Goal: Information Seeking & Learning: Learn about a topic

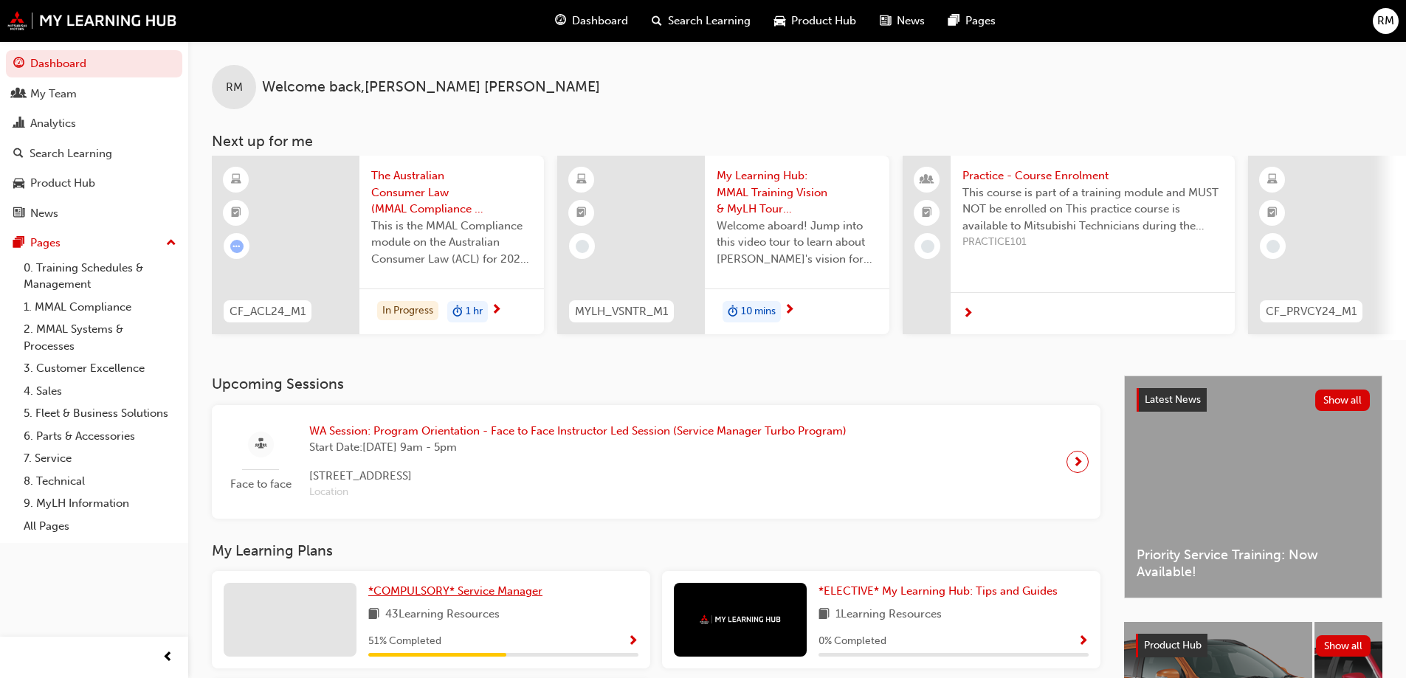
click at [512, 598] on span "*COMPULSORY* Service Manager" at bounding box center [455, 591] width 174 height 13
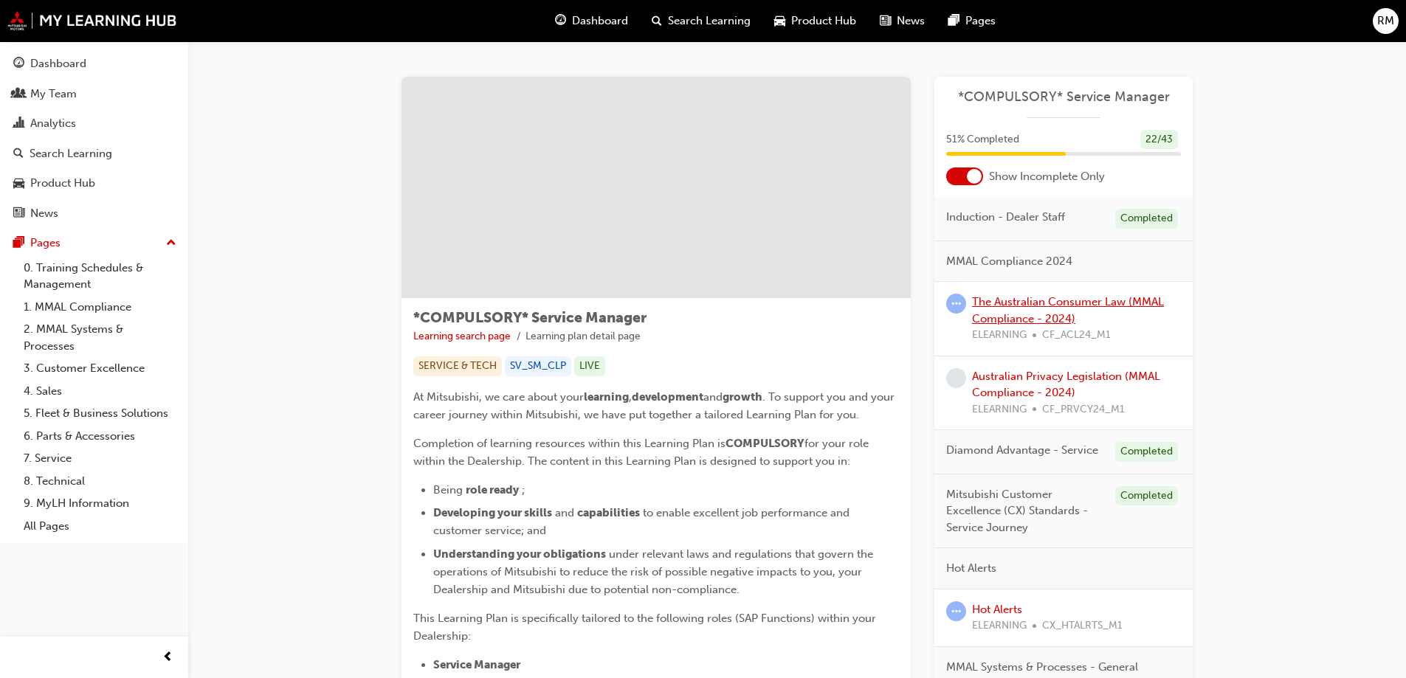
click at [1056, 308] on link "The Australian Consumer Law (MMAL Compliance - 2024)" at bounding box center [1068, 310] width 192 height 30
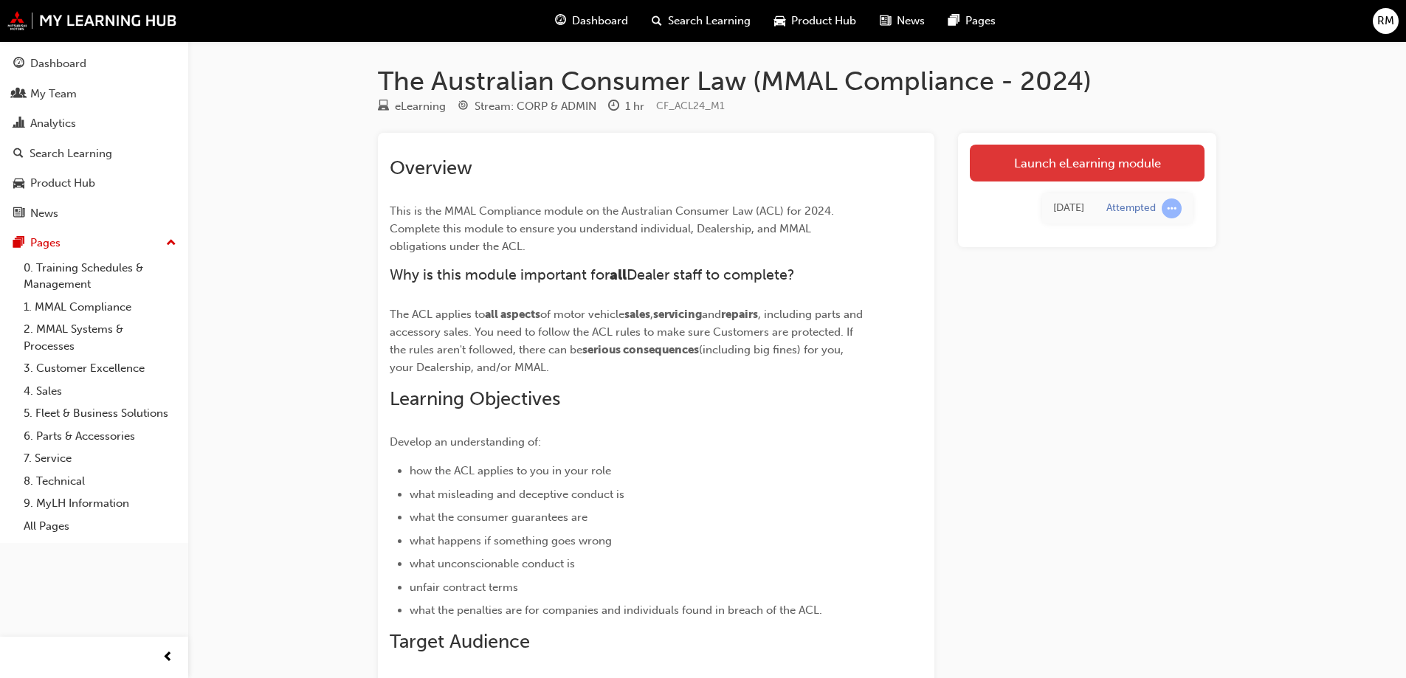
click at [1065, 161] on link "Launch eLearning module" at bounding box center [1087, 163] width 235 height 37
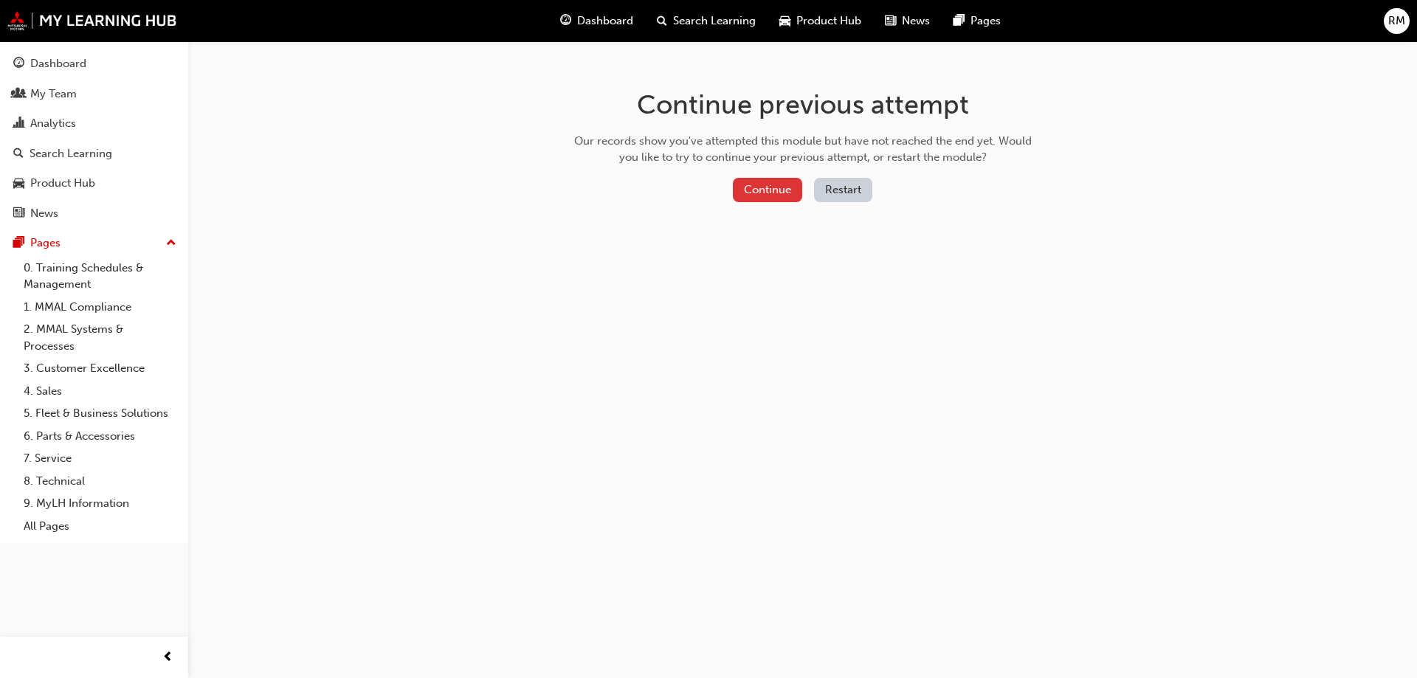
click at [773, 189] on button "Continue" at bounding box center [767, 190] width 69 height 24
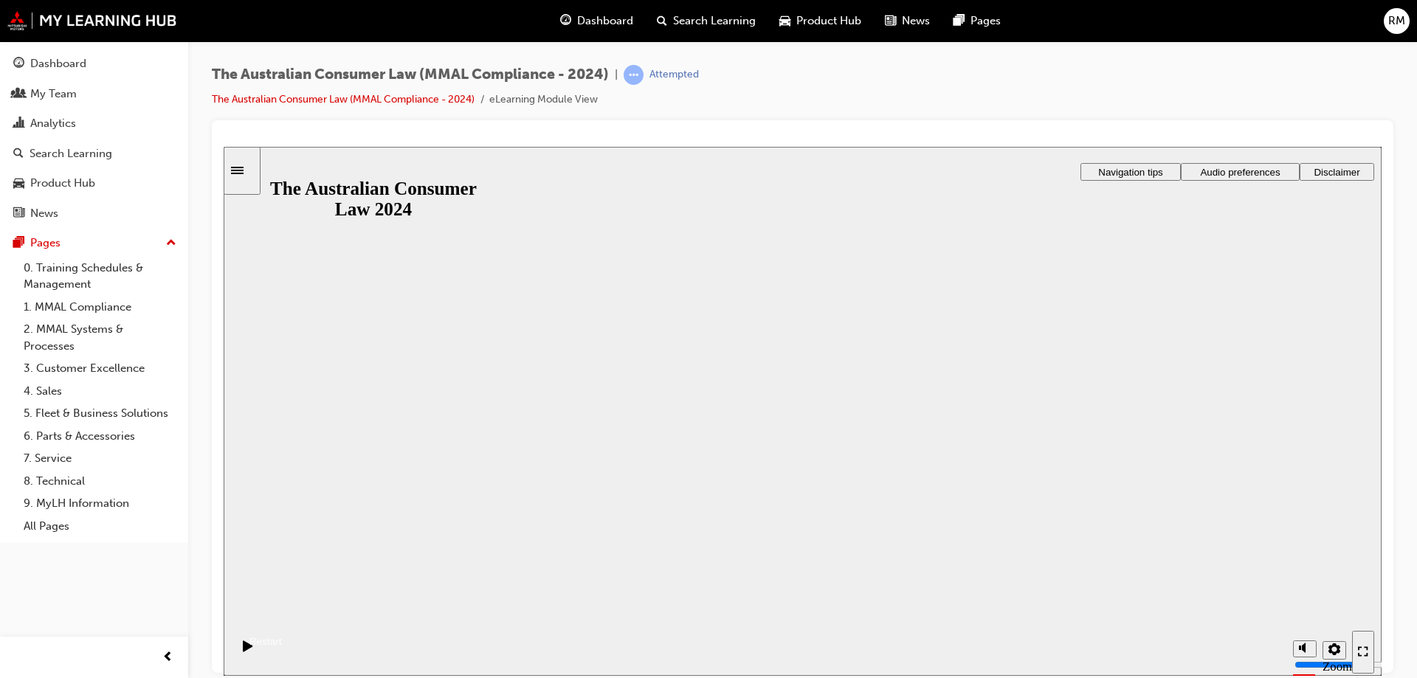
click at [282, 614] on button "Resume" at bounding box center [253, 623] width 58 height 19
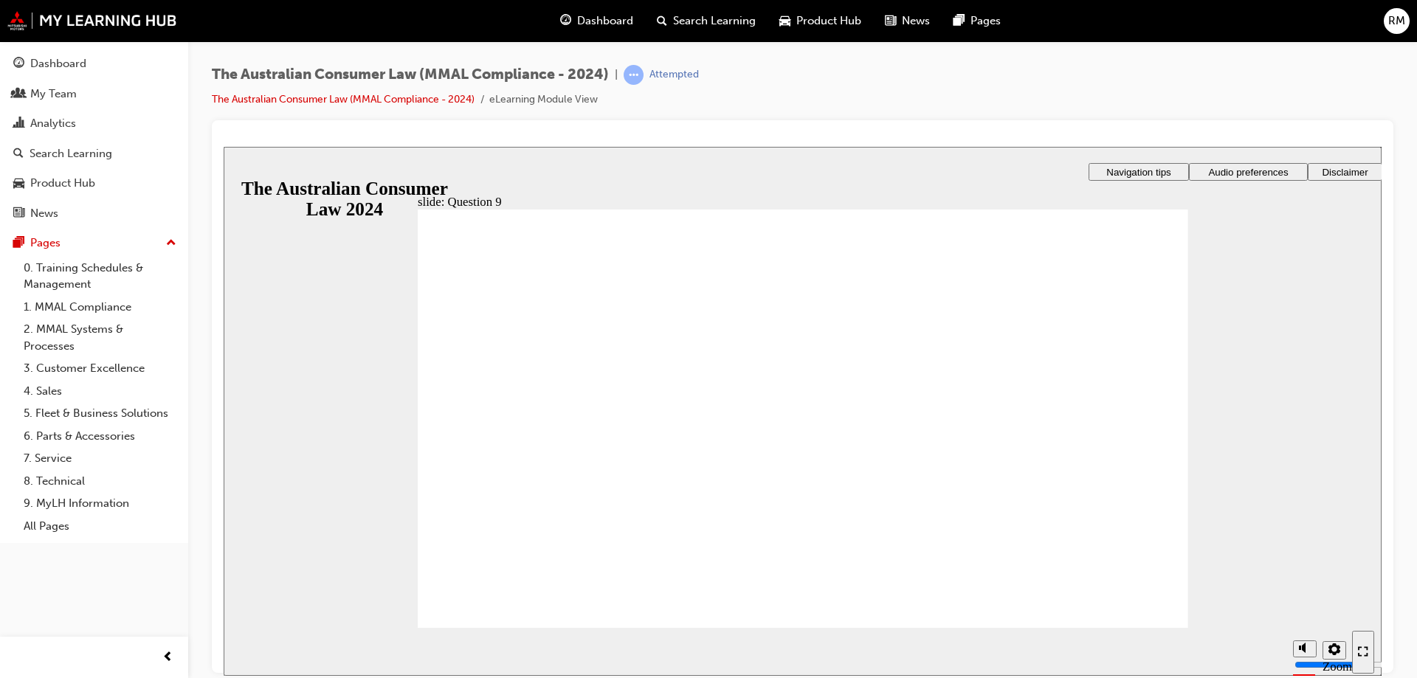
checkbox input "true"
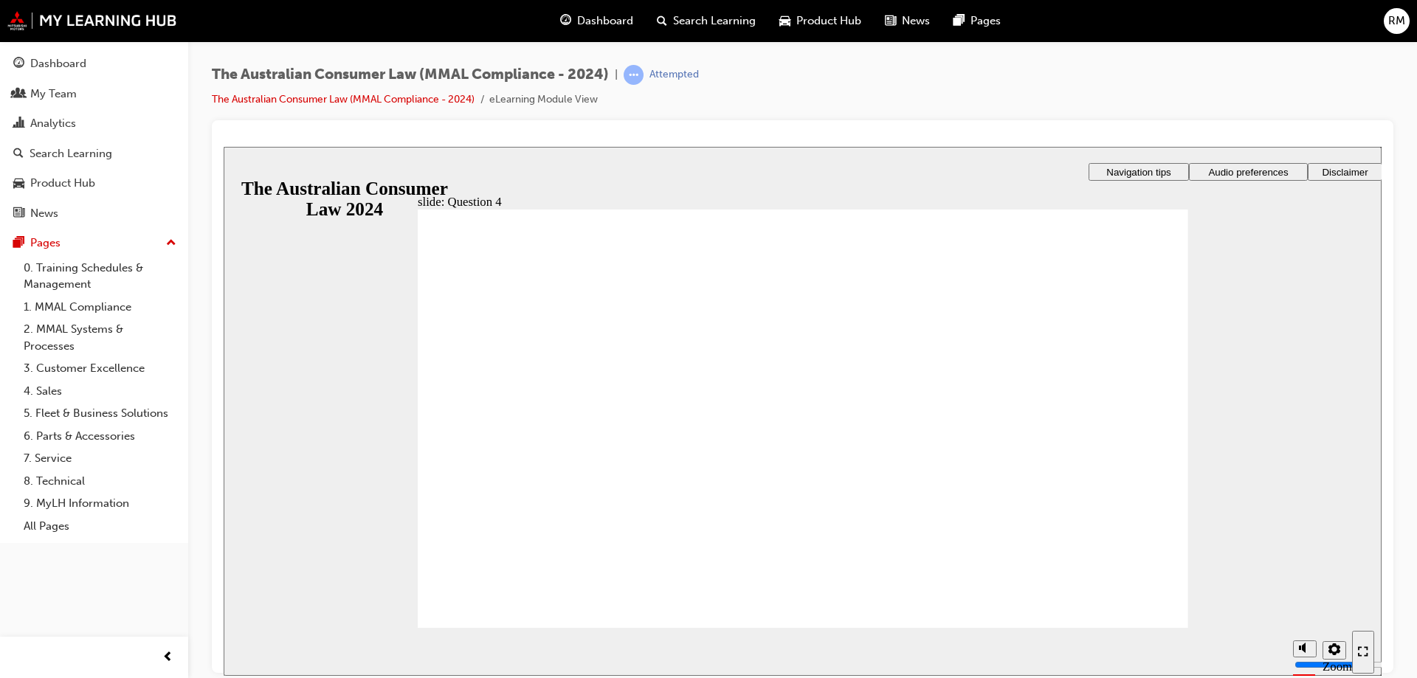
checkbox input "true"
radio input "true"
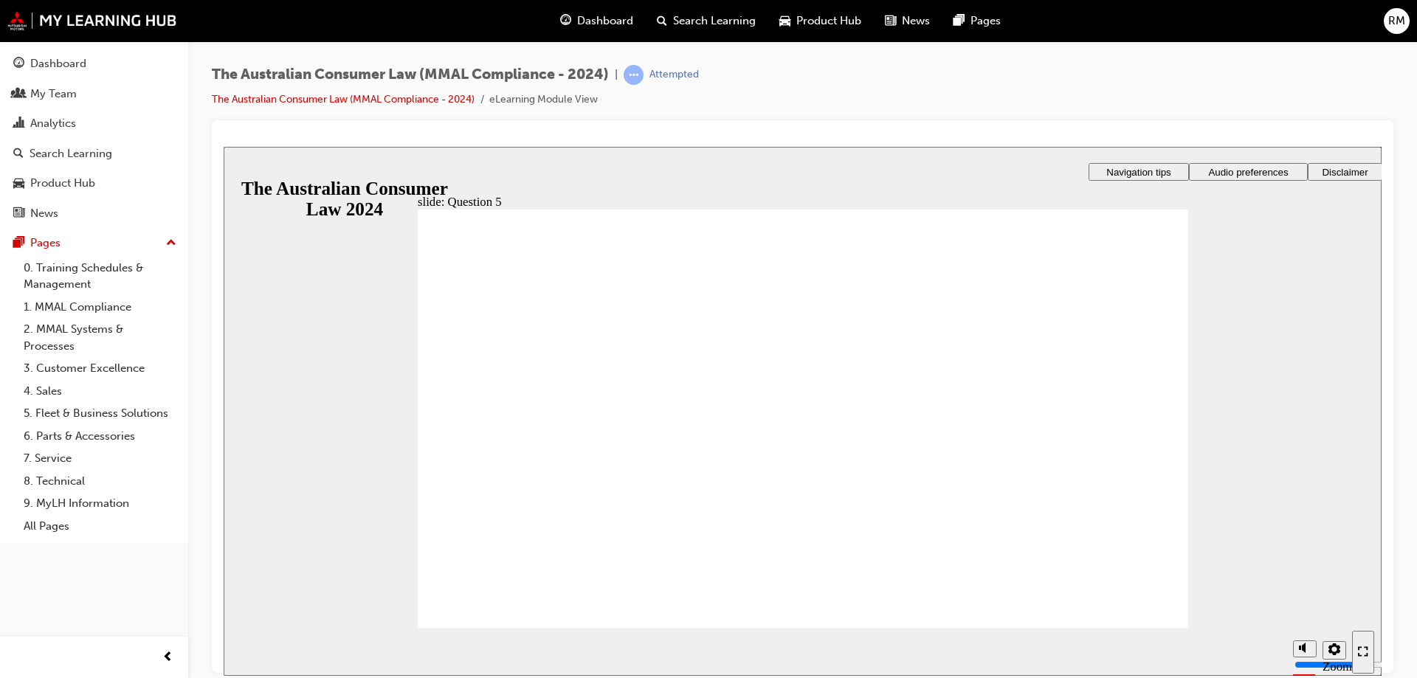
radio input "true"
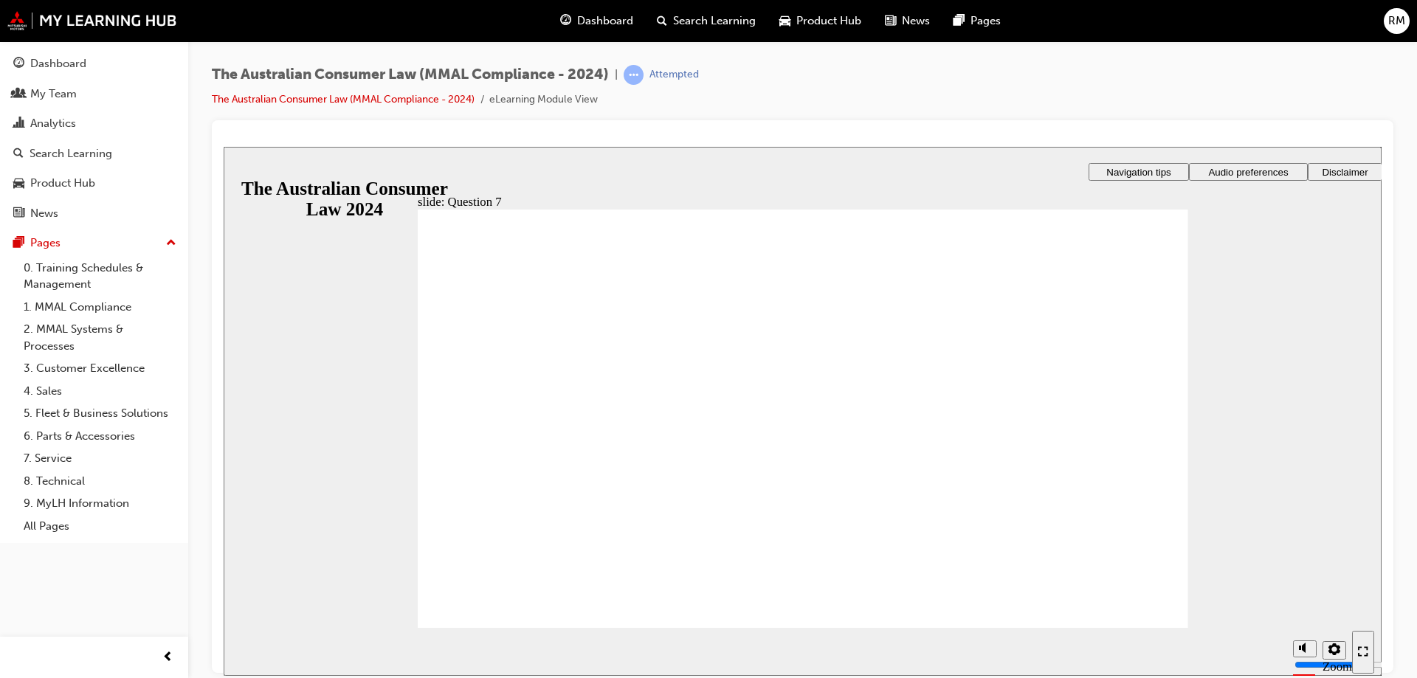
checkbox input "true"
radio input "true"
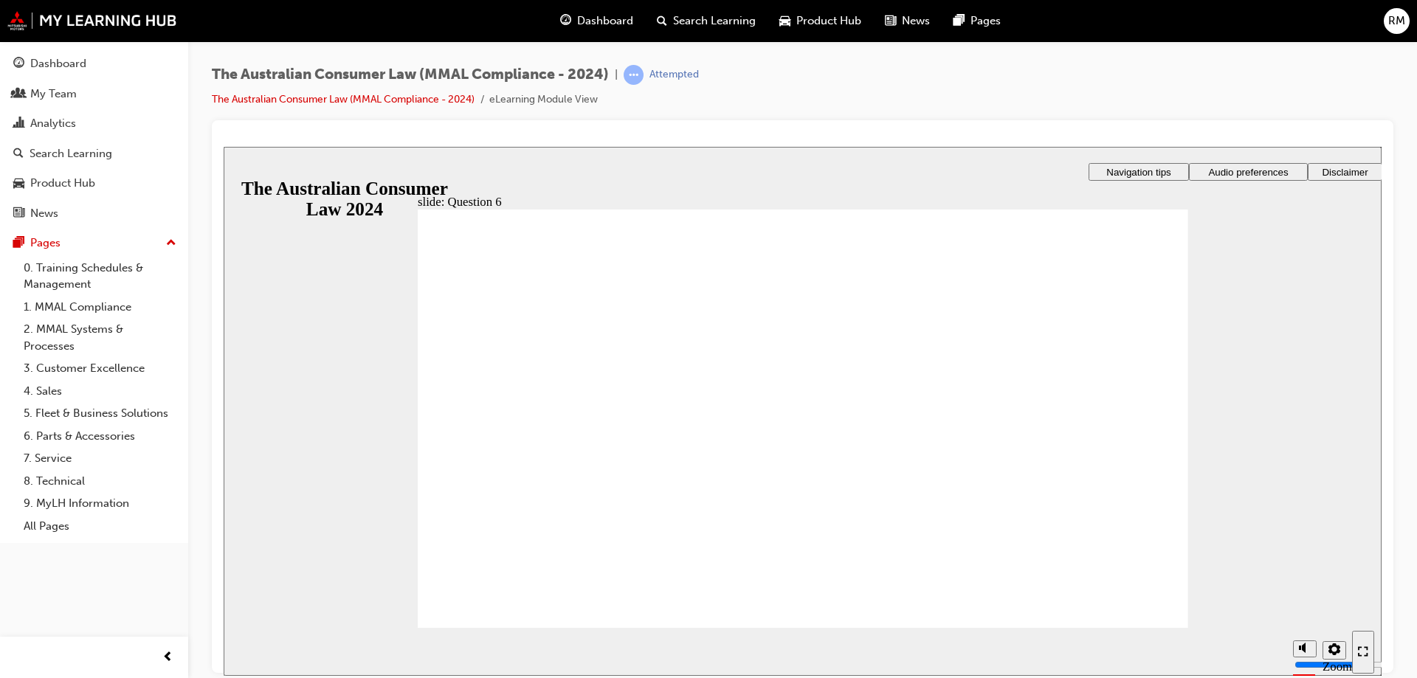
drag, startPoint x: 587, startPoint y: 293, endPoint x: 742, endPoint y: 296, distance: 155.0
checkbox input "true"
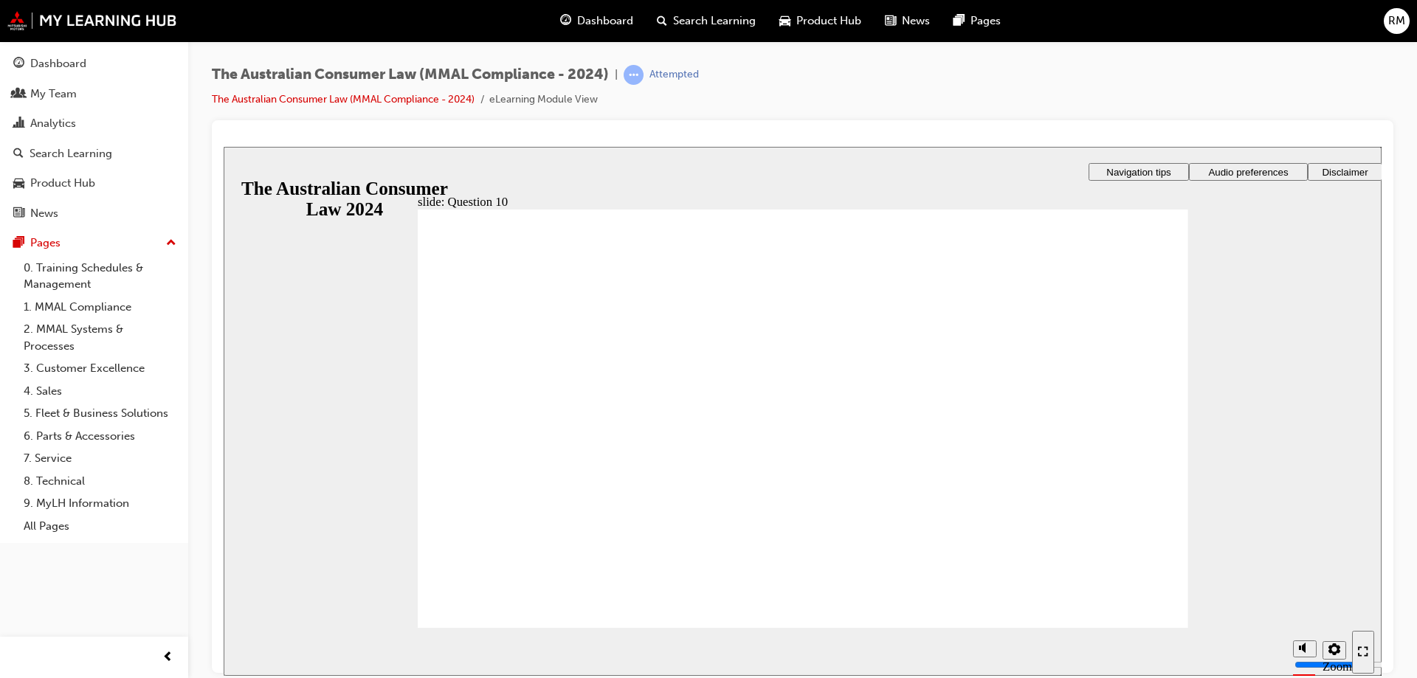
checkbox input "true"
